Goal: Check status: Check status

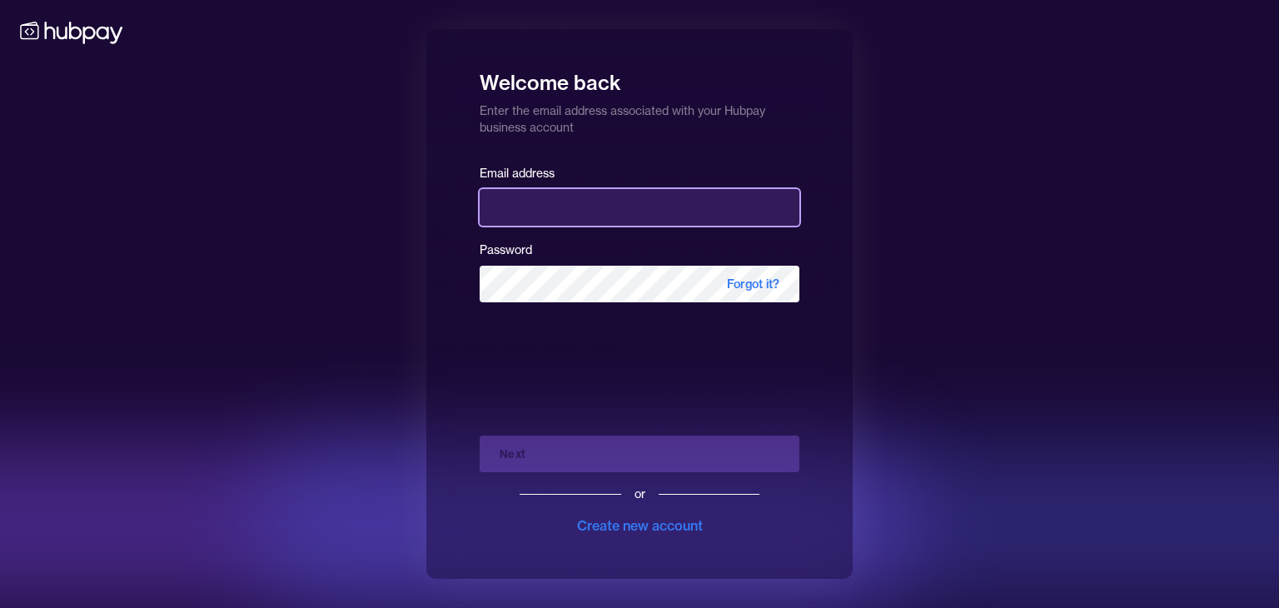
type input "**********"
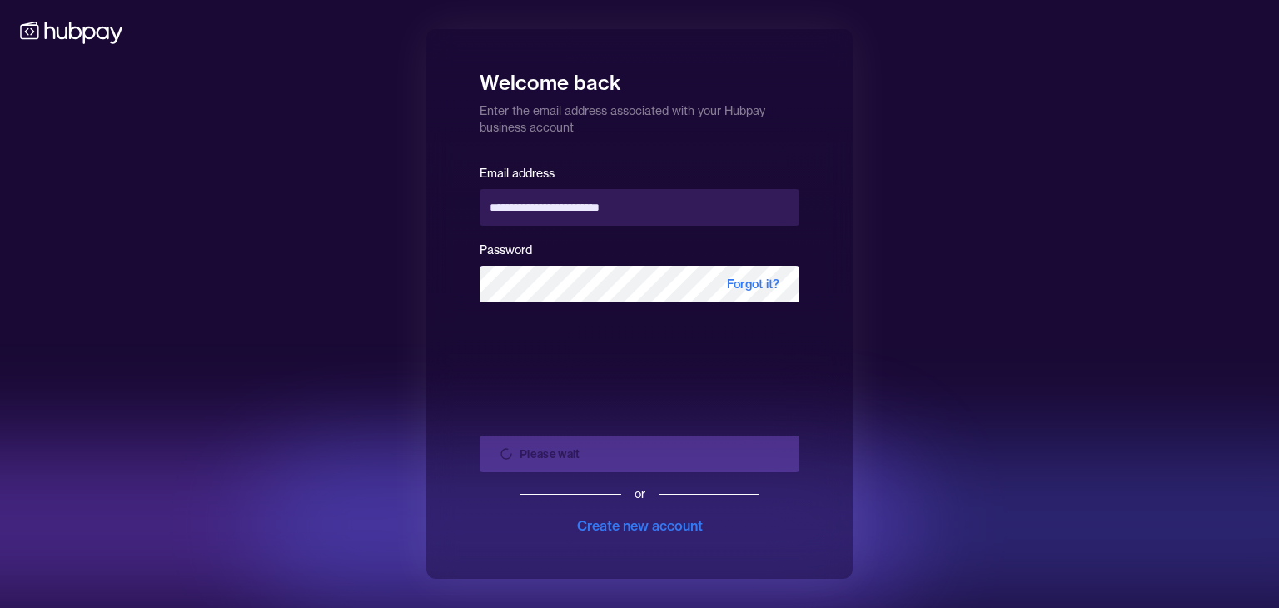
click at [590, 457] on div "Please wait or Create new account" at bounding box center [640, 478] width 320 height 113
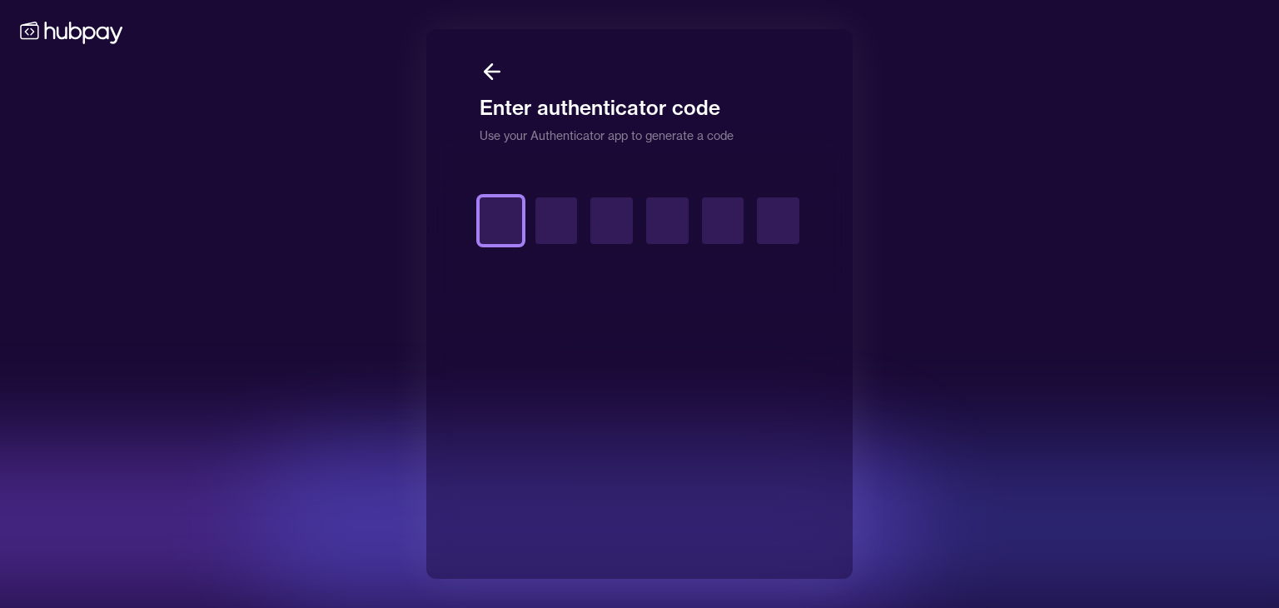
click at [496, 217] on input "text" at bounding box center [501, 220] width 42 height 47
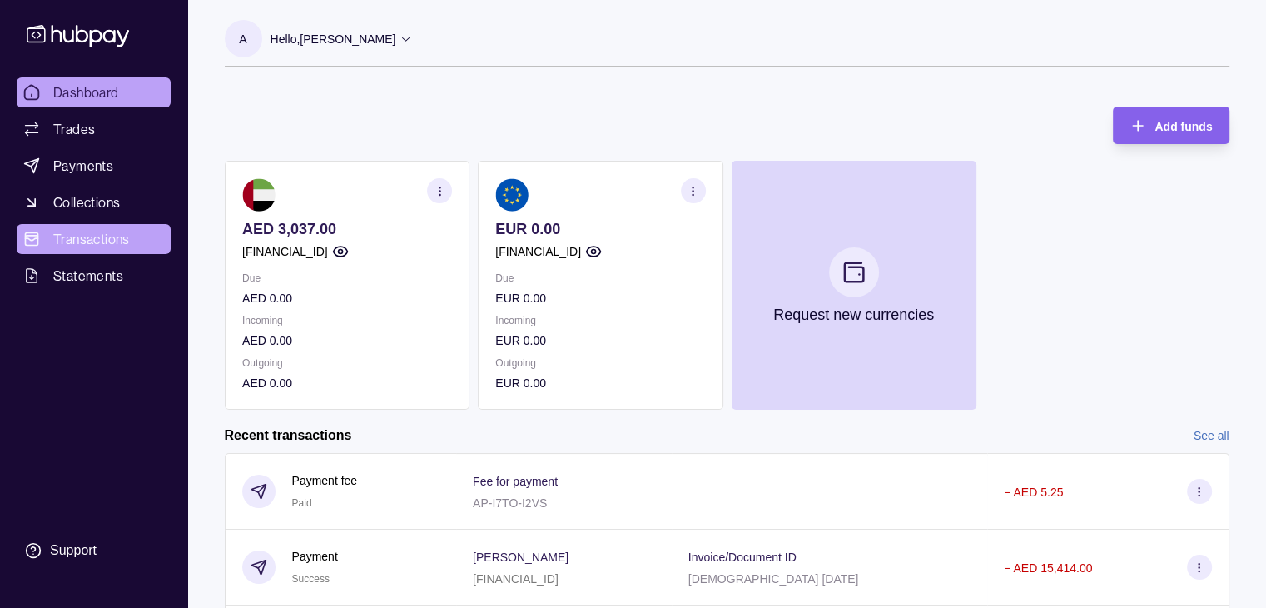
click at [110, 234] on span "Transactions" at bounding box center [91, 239] width 77 height 20
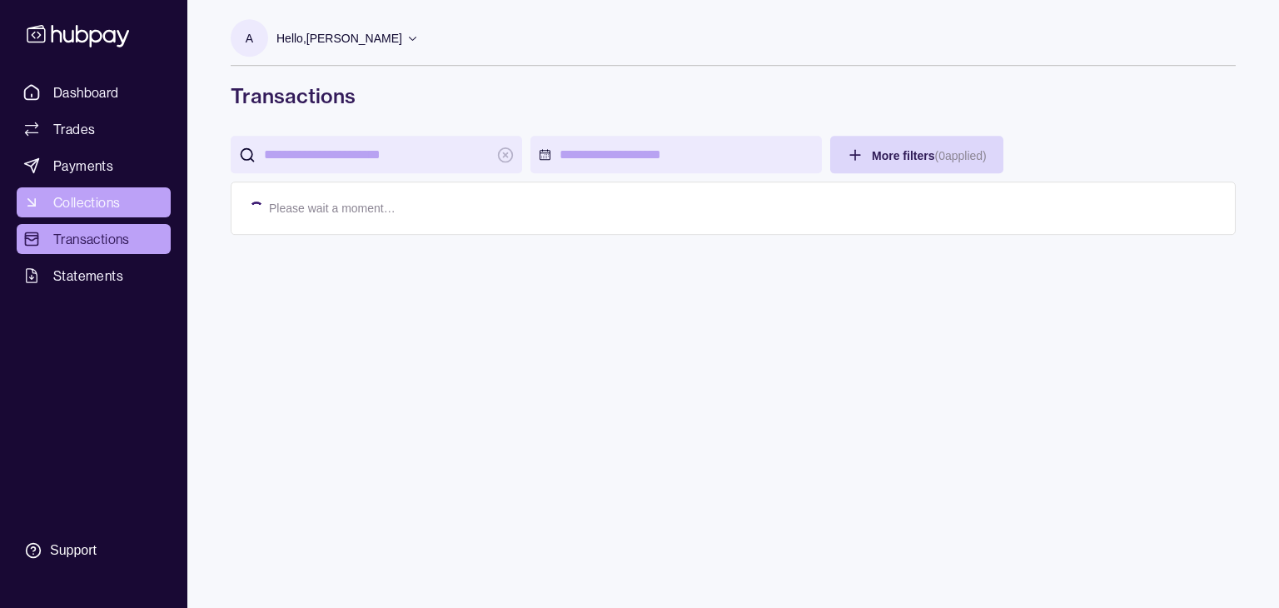
click at [120, 199] on span "Collections" at bounding box center [86, 202] width 67 height 20
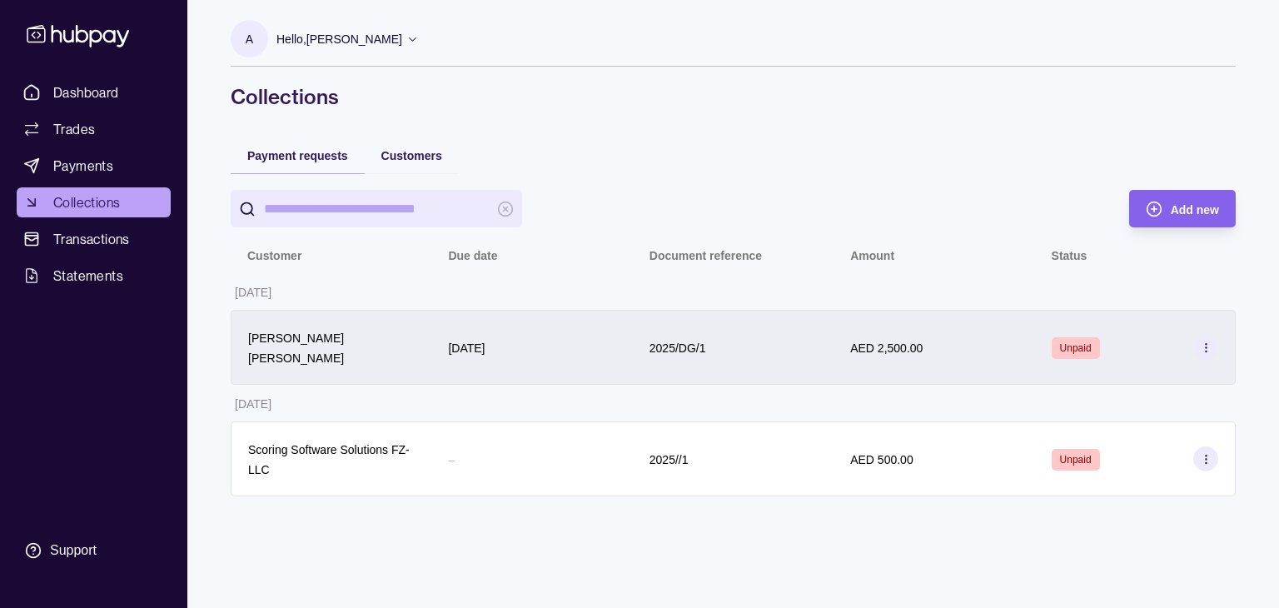
click at [868, 341] on p "AED 2,500.00" at bounding box center [886, 347] width 72 height 13
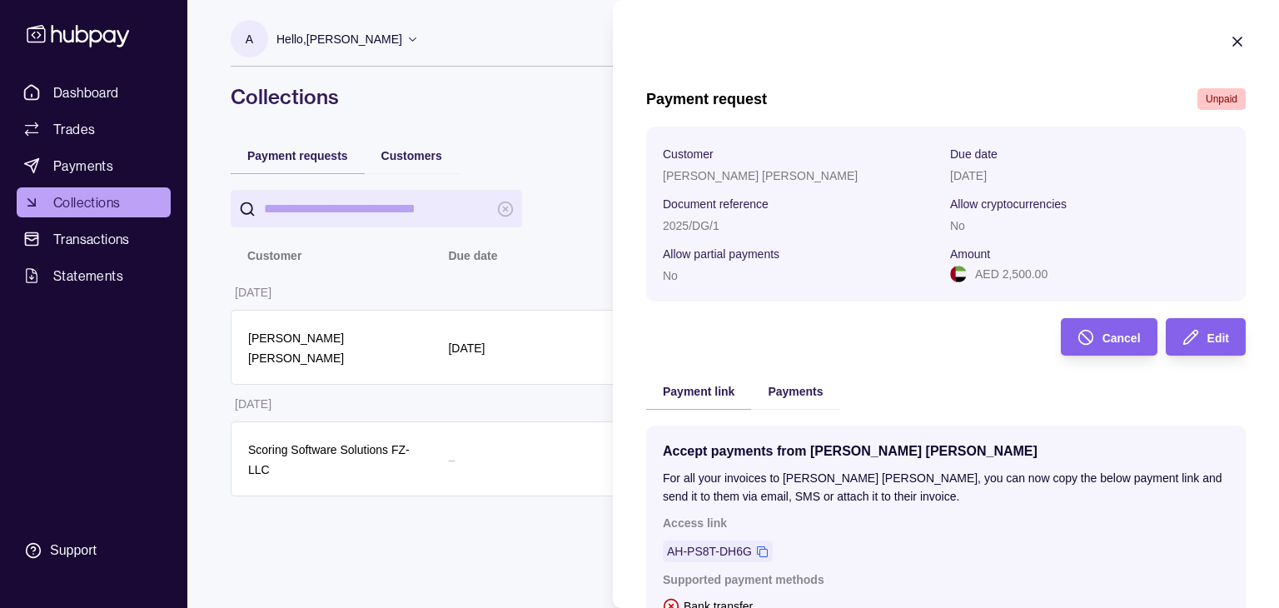
scroll to position [236, 0]
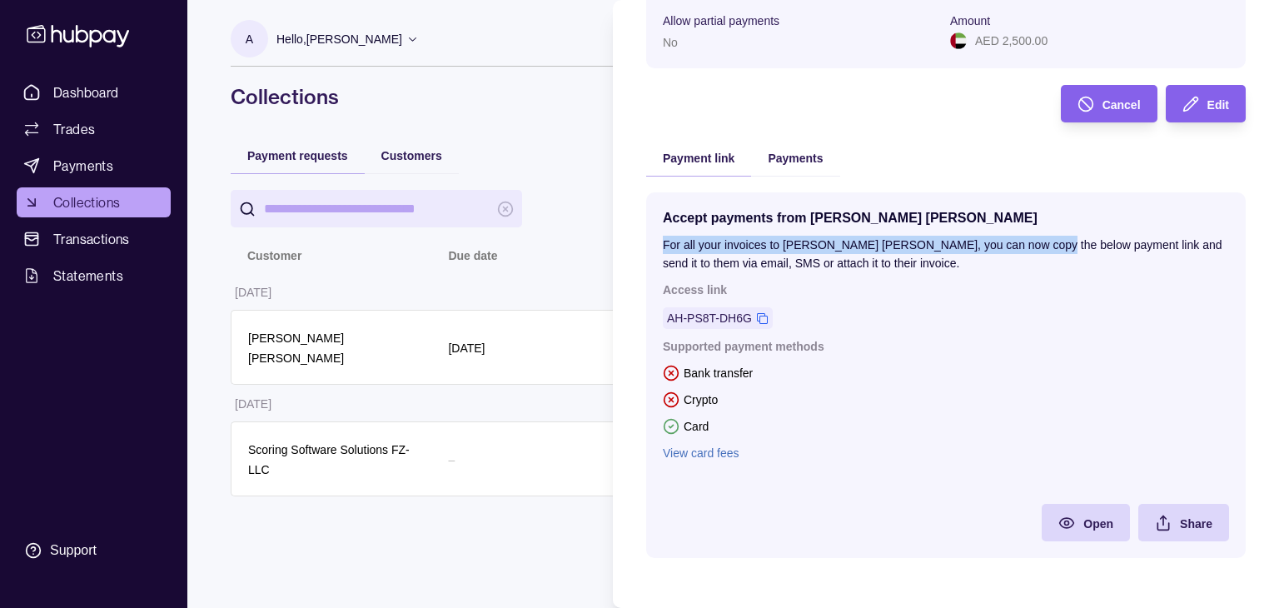
drag, startPoint x: 639, startPoint y: 243, endPoint x: 1030, endPoint y: 231, distance: 390.6
click at [1030, 231] on section "Payment request Unpaid Customer [PERSON_NAME] [PERSON_NAME] Due date [DATE] Doc…" at bounding box center [946, 187] width 666 height 841
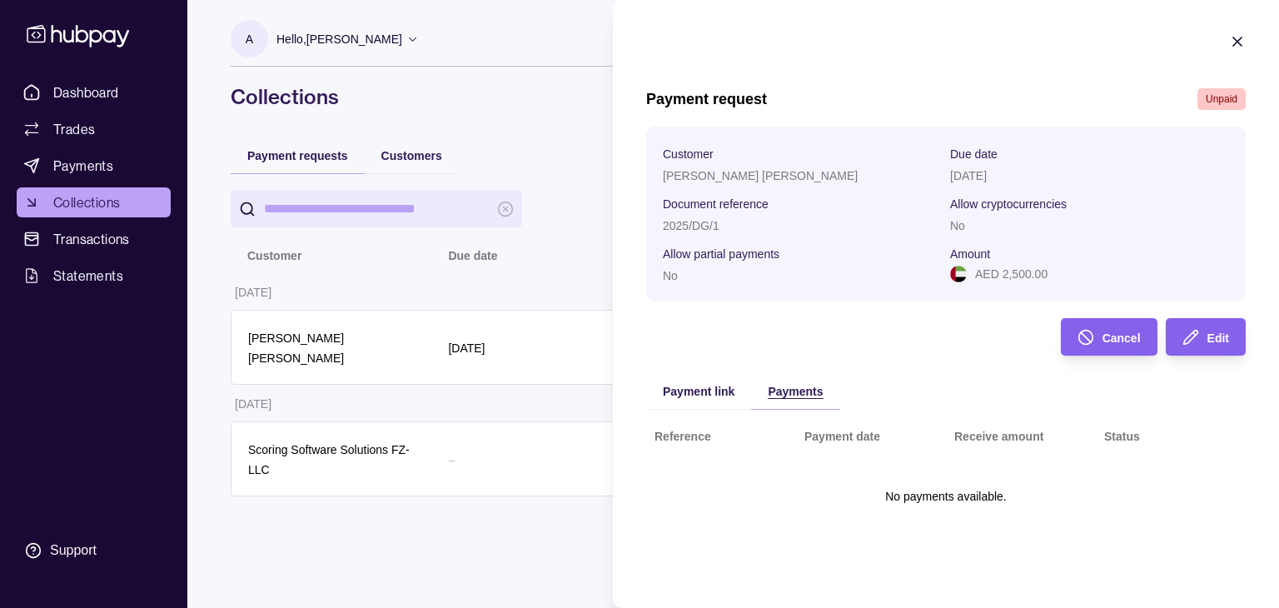
click at [800, 165] on div "Payment request Unpaid Customer [PERSON_NAME] [PERSON_NAME] Due date [DATE] Doc…" at bounding box center [945, 325] width 599 height 475
click at [679, 373] on div "Payment request Unpaid Customer [PERSON_NAME] [PERSON_NAME] Due date [DATE] Doc…" at bounding box center [945, 325] width 599 height 475
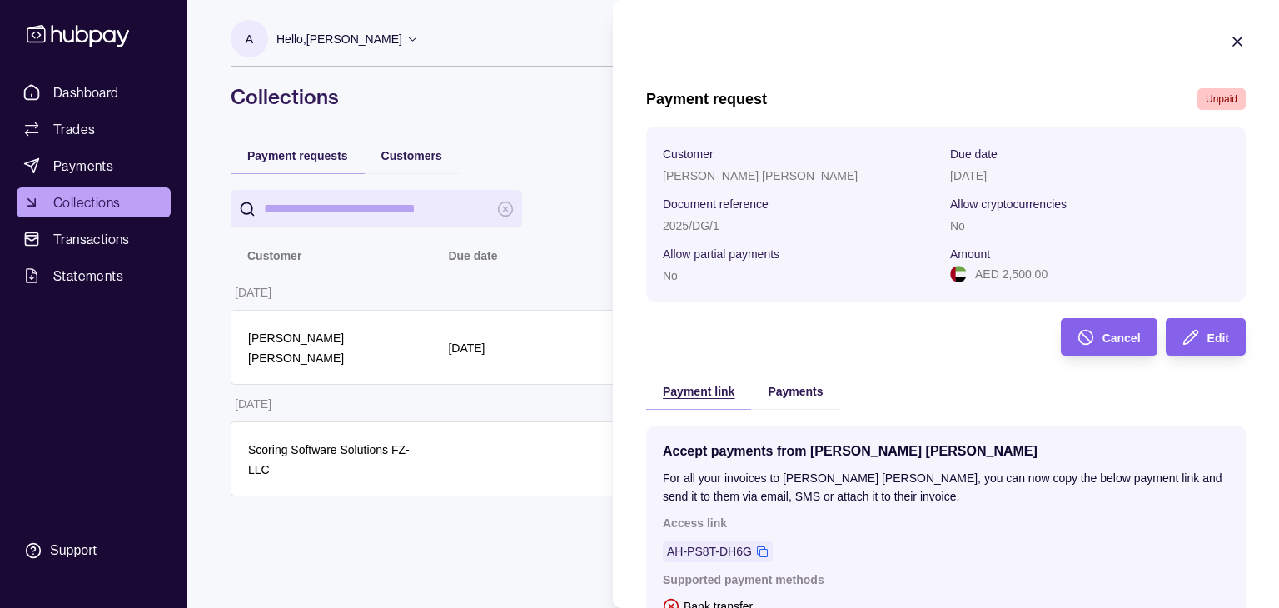
click at [676, 390] on span "Payment link" at bounding box center [699, 391] width 72 height 13
